Goal: Information Seeking & Learning: Learn about a topic

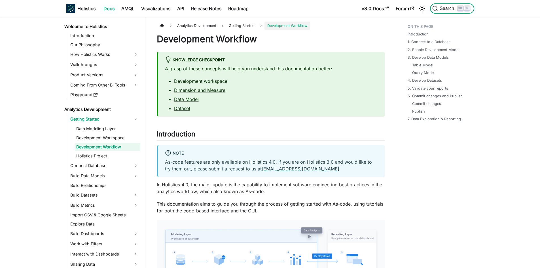
click at [450, 5] on button "Search K" at bounding box center [452, 8] width 44 height 10
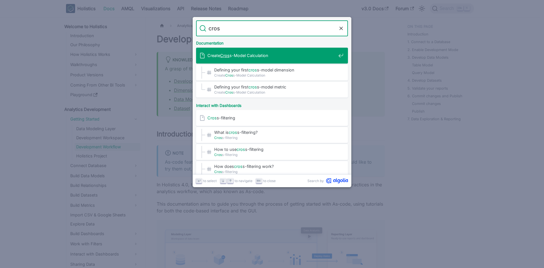
type input "cross"
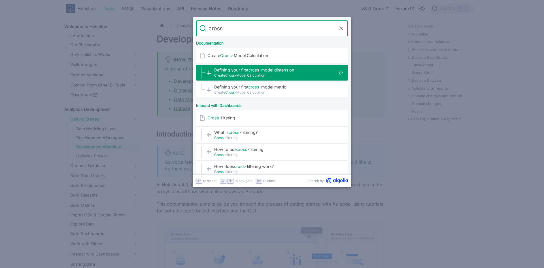
click at [265, 71] on span "Defining your first cross -model dimension​" at bounding box center [275, 69] width 122 height 5
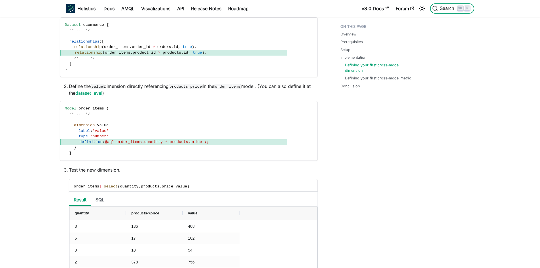
scroll to position [609, 0]
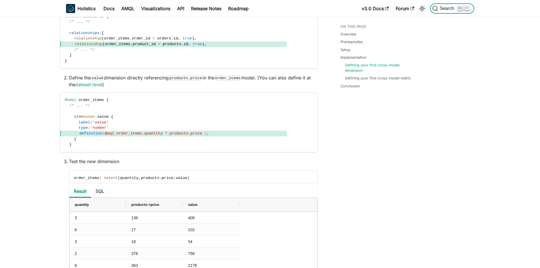
click at [450, 9] on span "Search" at bounding box center [448, 8] width 20 height 5
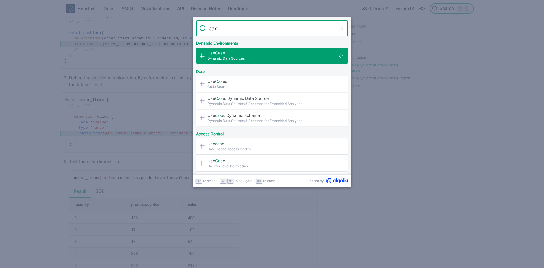
type input "cast"
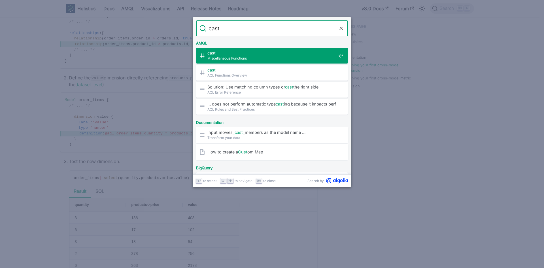
click at [244, 54] on span "cast ​" at bounding box center [272, 52] width 129 height 5
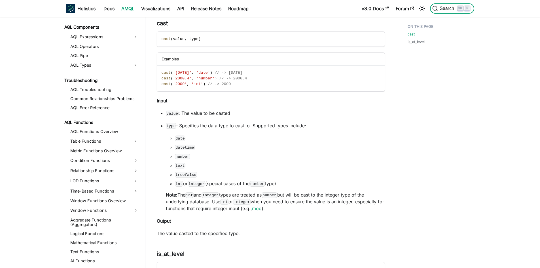
scroll to position [331, 0]
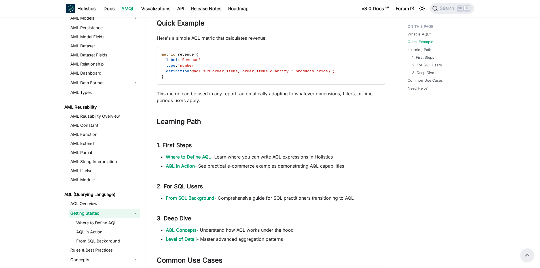
scroll to position [113, 0]
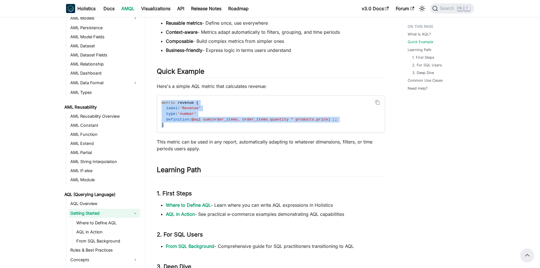
drag, startPoint x: 174, startPoint y: 123, endPoint x: 160, endPoint y: 103, distance: 24.1
click at [160, 103] on code "metric revenue { label : 'Revenue' type : 'number' definition : @aql sum(order_…" at bounding box center [270, 114] width 227 height 37
copy code "metric revenue { label : 'Revenue' type : 'number' definition : @aql sum(order_…"
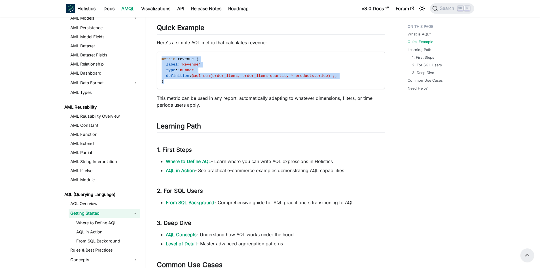
scroll to position [85, 0]
